Goal: Task Accomplishment & Management: Manage account settings

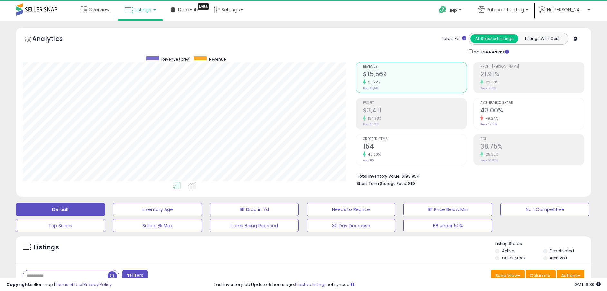
scroll to position [132, 334]
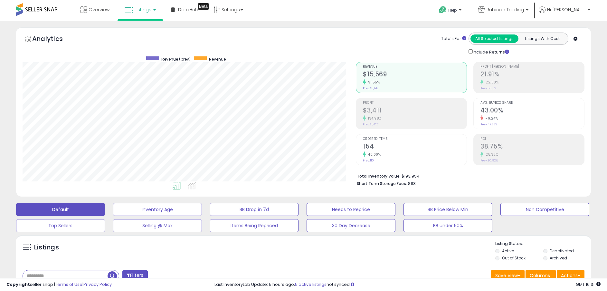
click at [598, 52] on div "Include Returns" at bounding box center [536, 51] width 145 height 7
click at [333, 18] on div "Overview Listings DataHub Beta" at bounding box center [196, 13] width 402 height 27
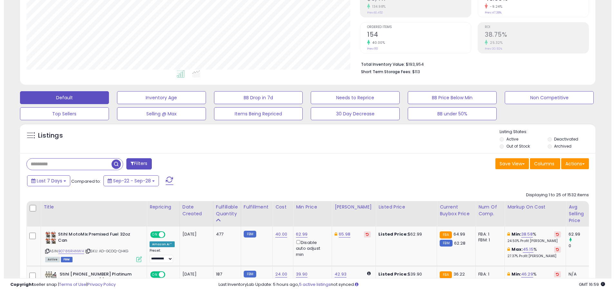
scroll to position [97, 0]
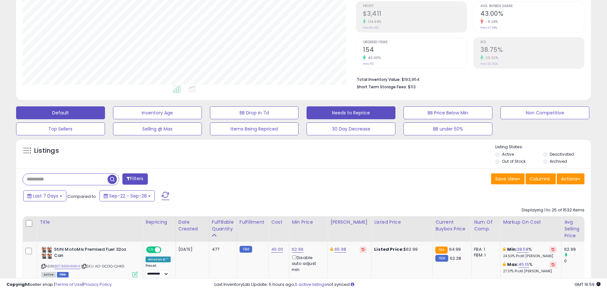
click at [361, 111] on button "Needs to Reprice" at bounding box center [351, 112] width 89 height 13
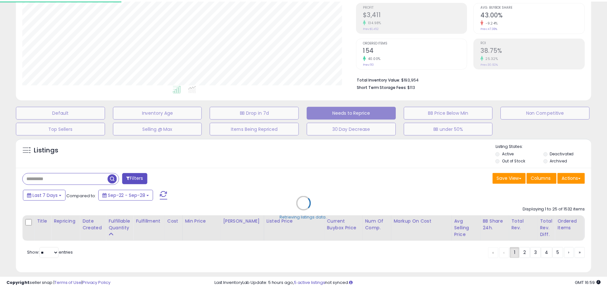
scroll to position [132, 338]
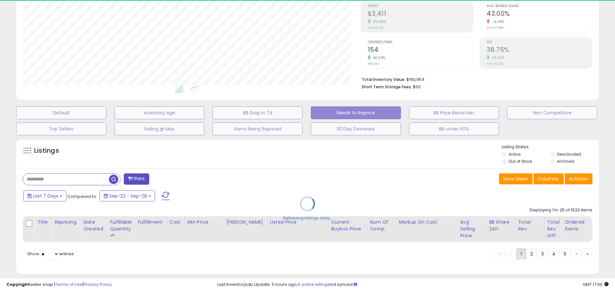
select select "**"
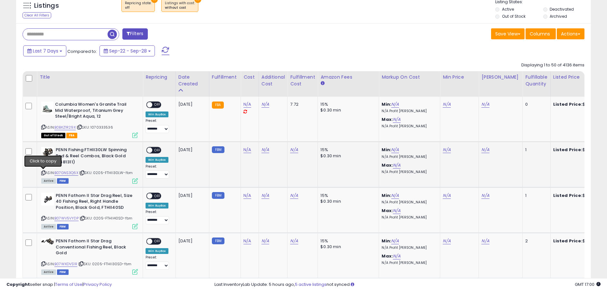
scroll to position [132, 334]
click at [43, 172] on icon at bounding box center [43, 173] width 4 height 4
click at [114, 173] on span "| SKU: 0205-FTHII30LW-fbm" at bounding box center [105, 172] width 53 height 5
copy span "FTHII30LW"
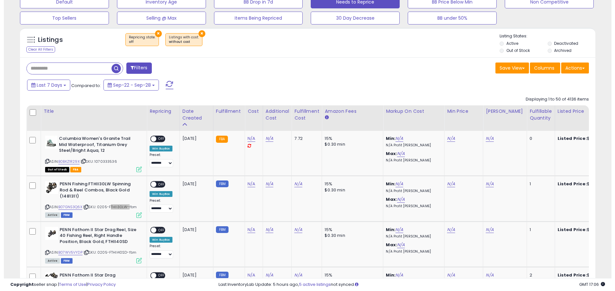
scroll to position [193, 0]
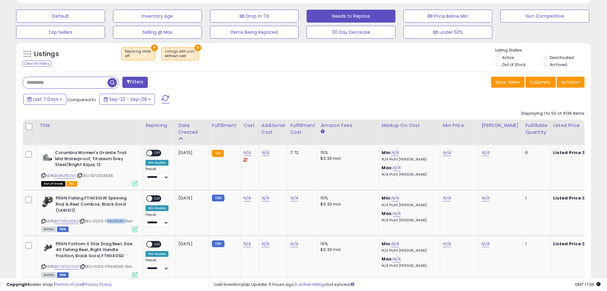
click at [133, 80] on button "Filters" at bounding box center [134, 82] width 25 height 11
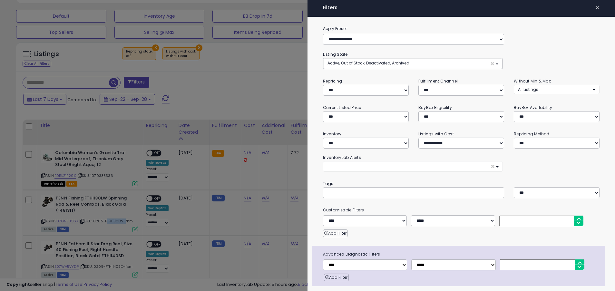
scroll to position [132, 338]
click at [460, 139] on select "**********" at bounding box center [459, 143] width 83 height 11
select select "*********"
click at [418, 138] on select "**********" at bounding box center [459, 143] width 83 height 11
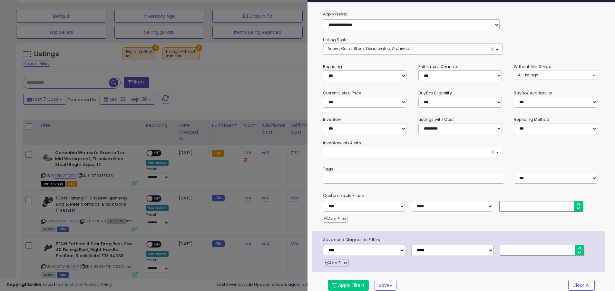
scroll to position [21, 0]
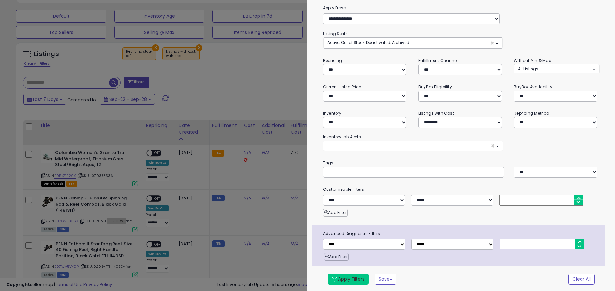
click at [344, 276] on button "Apply Filters" at bounding box center [348, 279] width 41 height 11
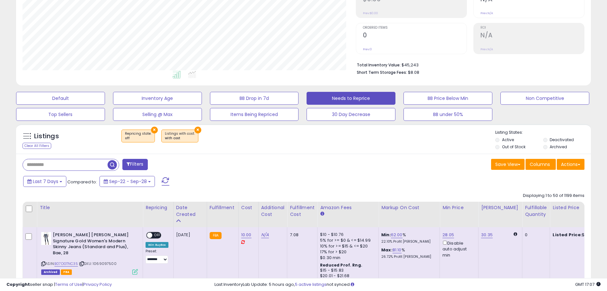
scroll to position [208, 0]
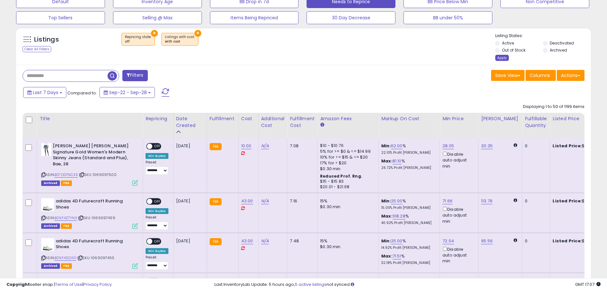
click at [501, 59] on div "Apply" at bounding box center [503, 58] width 14 height 6
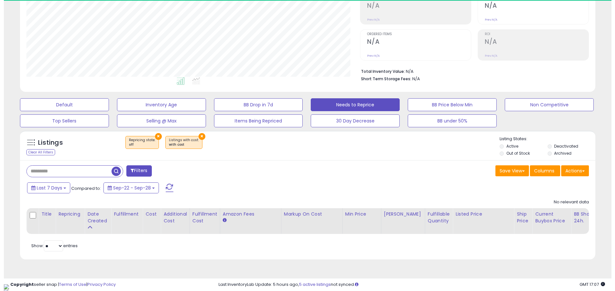
scroll to position [132, 334]
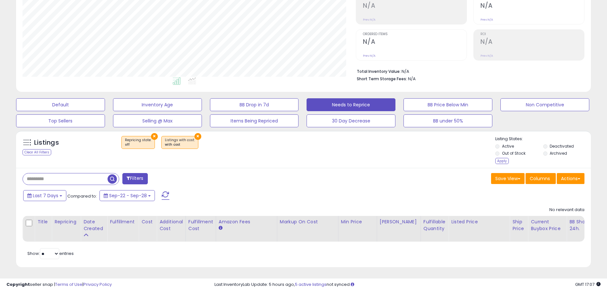
click at [500, 160] on div "Apply" at bounding box center [503, 161] width 14 height 6
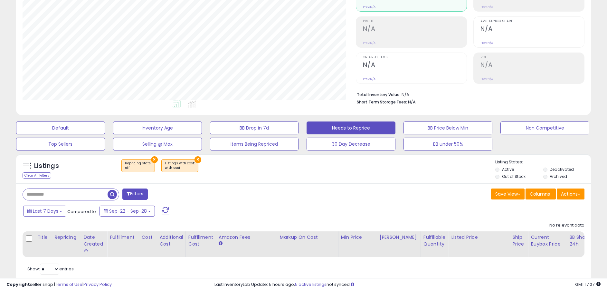
scroll to position [105, 0]
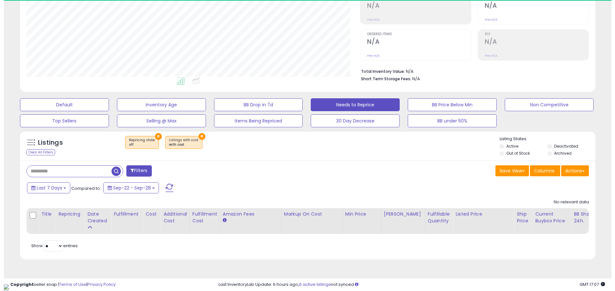
scroll to position [132, 334]
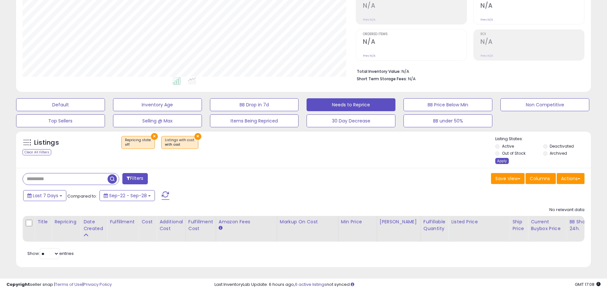
click at [503, 160] on div "Apply" at bounding box center [503, 161] width 14 height 6
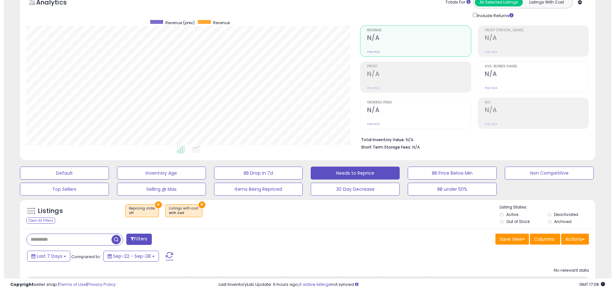
scroll to position [0, 0]
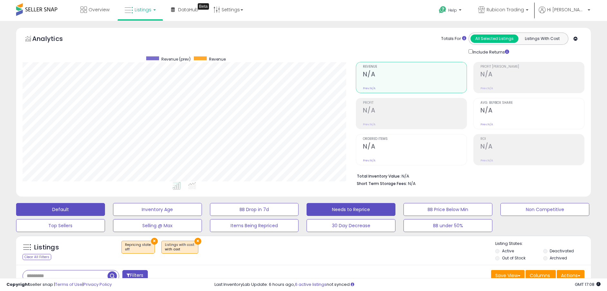
click at [55, 210] on button "Default" at bounding box center [60, 209] width 89 height 13
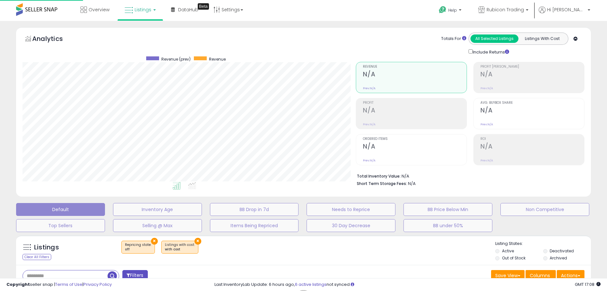
scroll to position [132, 338]
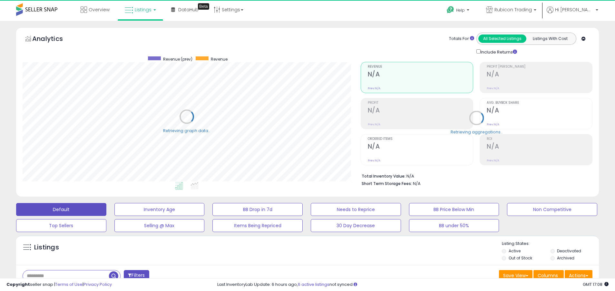
select select "**"
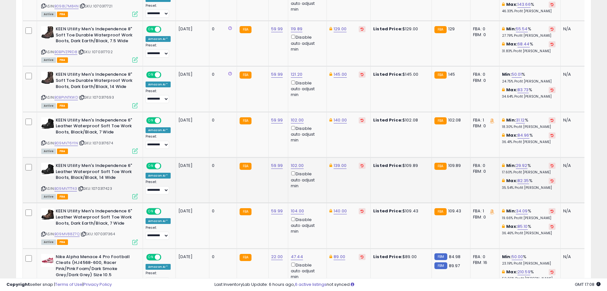
scroll to position [822, 0]
